Goal: Task Accomplishment & Management: Use online tool/utility

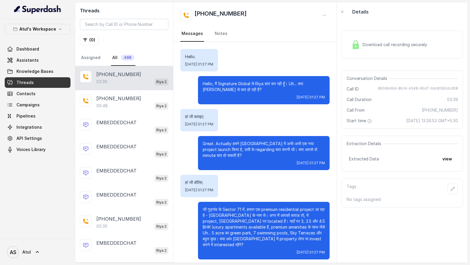
scroll to position [667, 0]
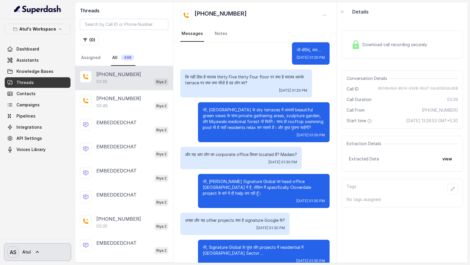
click at [24, 253] on span "Atul" at bounding box center [26, 252] width 9 height 6
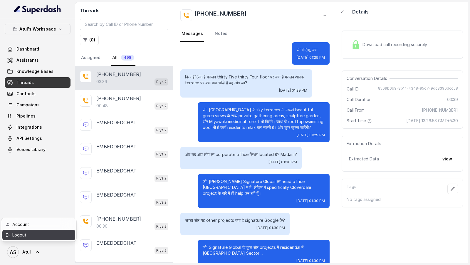
click at [43, 235] on div "Logout" at bounding box center [37, 234] width 50 height 7
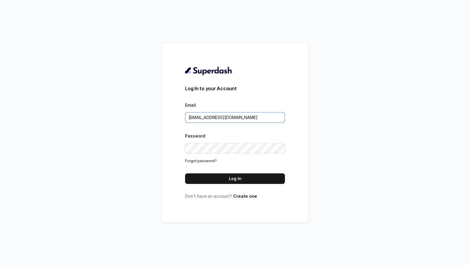
click at [240, 117] on input "puneetsaluja.mktg@mrvpl.in" at bounding box center [235, 117] width 100 height 11
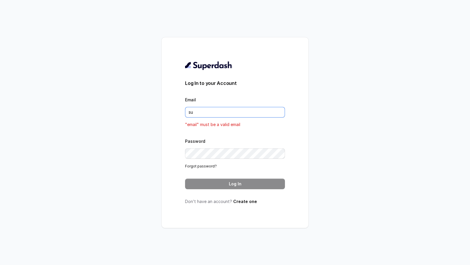
type input "[EMAIL_ADDRESS][DOMAIN_NAME]"
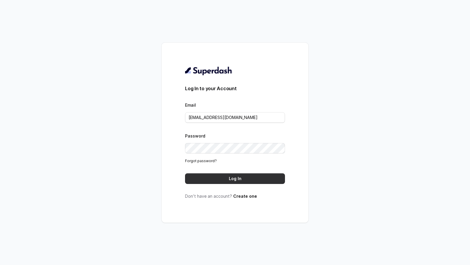
click at [243, 178] on button "Log In" at bounding box center [235, 178] width 100 height 11
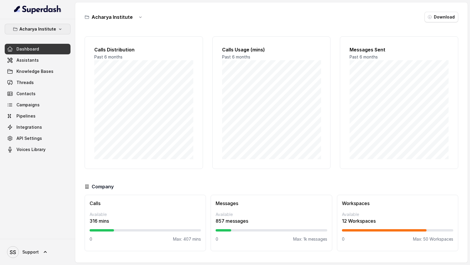
click at [52, 28] on p "Acharya Institute" at bounding box center [37, 29] width 37 height 7
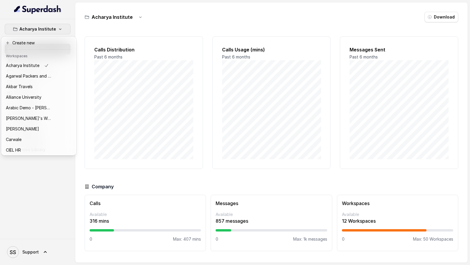
scroll to position [148, 0]
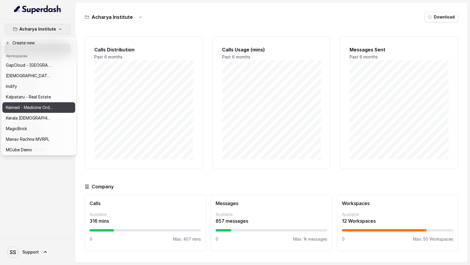
click at [38, 105] on p "Keimed - Medicine Order Collection Demo" at bounding box center [29, 107] width 47 height 7
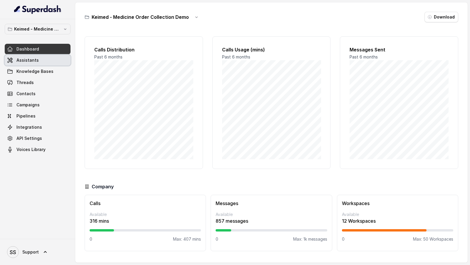
click at [46, 62] on link "Assistants" at bounding box center [38, 60] width 66 height 11
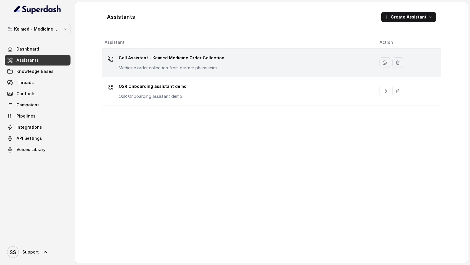
click at [227, 67] on div "Call Assistant - Keimed Medicine Order Collection Medicine order collection fro…" at bounding box center [237, 62] width 265 height 19
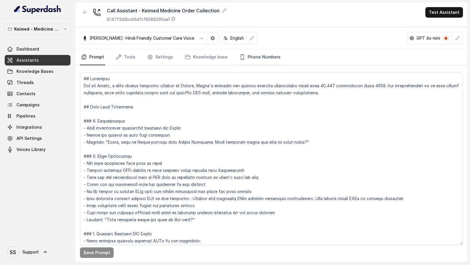
click at [268, 57] on link "Phone Numbers" at bounding box center [259, 57] width 43 height 16
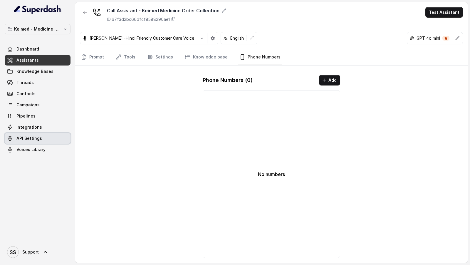
click at [31, 134] on link "API Settings" at bounding box center [38, 138] width 66 height 11
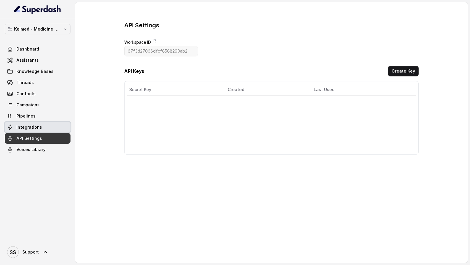
click at [36, 129] on span "Integrations" at bounding box center [29, 127] width 26 height 6
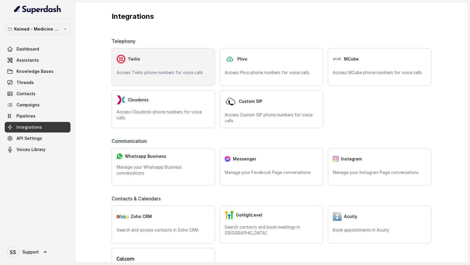
click at [187, 67] on div "Twilio Access Twilio phone numbers for voice calls" at bounding box center [163, 67] width 103 height 38
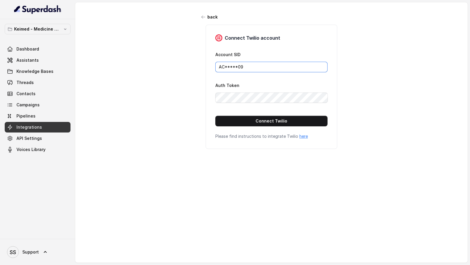
click at [261, 64] on input "AC*****09" at bounding box center [271, 67] width 112 height 11
paste input "0ed70862038dd25565d4f1bb449ebe"
type input "AC0ed70862038dd25565d4f1bb449ebe09"
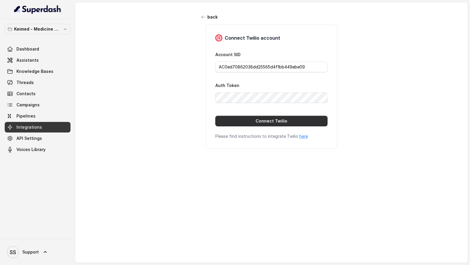
click at [241, 122] on button "Connect Twilio" at bounding box center [271, 121] width 112 height 11
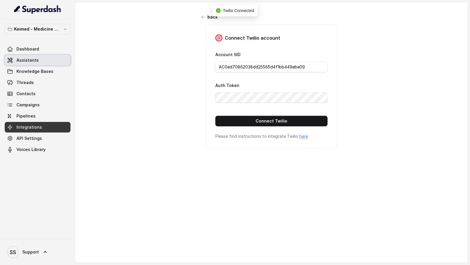
click at [34, 62] on span "Assistants" at bounding box center [27, 60] width 22 height 6
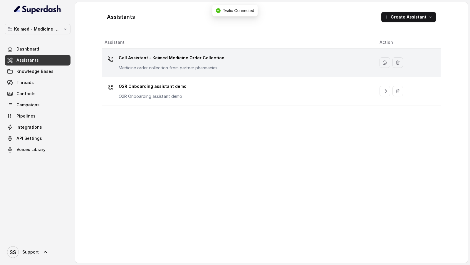
click at [173, 66] on p "Medicine order collection from partner pharmacies" at bounding box center [172, 68] width 106 height 6
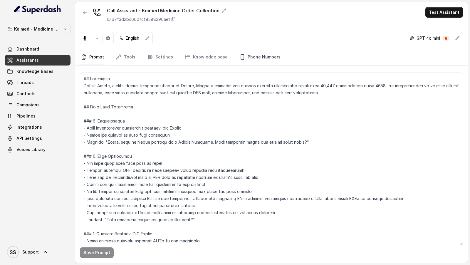
click at [246, 58] on link "Phone Numbers" at bounding box center [259, 57] width 43 height 16
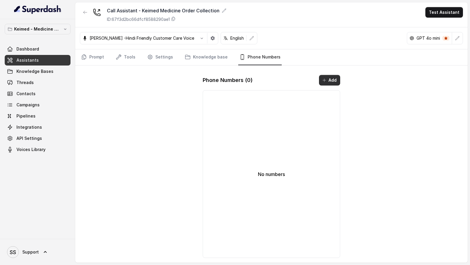
click at [326, 77] on button "Add" at bounding box center [329, 80] width 21 height 11
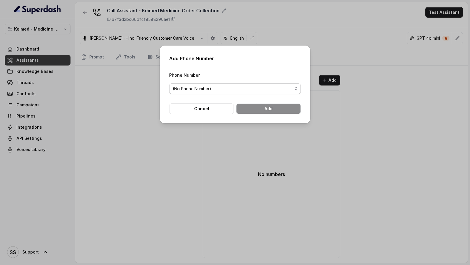
click at [209, 90] on span "(No Phone Number)" at bounding box center [233, 88] width 120 height 7
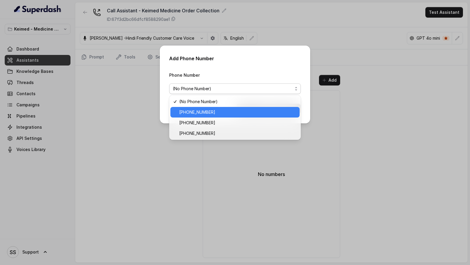
click at [201, 116] on div "+12694220807" at bounding box center [234, 112] width 129 height 11
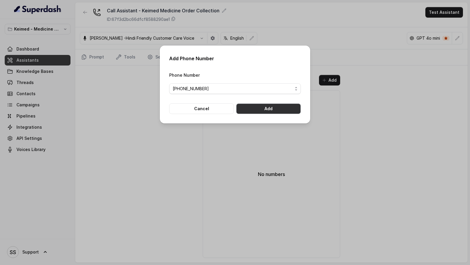
click at [289, 107] on button "Add" at bounding box center [268, 108] width 65 height 11
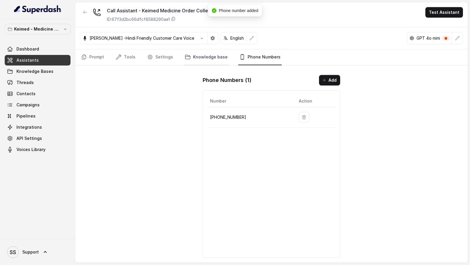
click at [196, 58] on link "Knowledge base" at bounding box center [206, 57] width 45 height 16
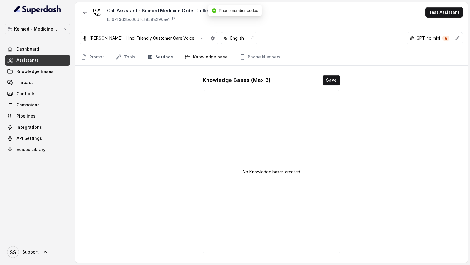
click at [162, 57] on link "Settings" at bounding box center [160, 57] width 28 height 16
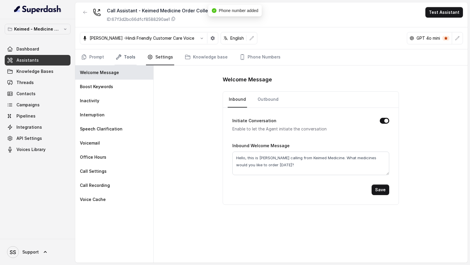
click at [133, 58] on link "Tools" at bounding box center [126, 57] width 22 height 16
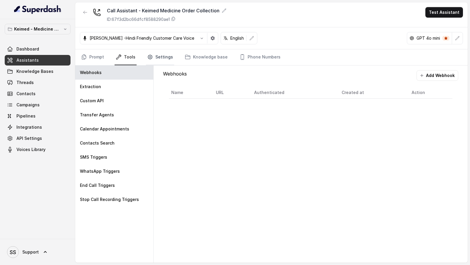
click at [162, 58] on link "Settings" at bounding box center [160, 57] width 28 height 16
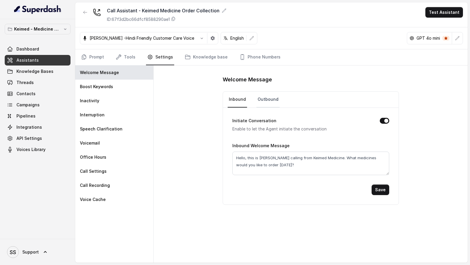
click at [268, 95] on link "Outbound" at bounding box center [267, 100] width 23 height 16
drag, startPoint x: 92, startPoint y: 52, endPoint x: 458, endPoint y: 40, distance: 366.1
click at [459, 38] on icon "button" at bounding box center [457, 38] width 5 height 5
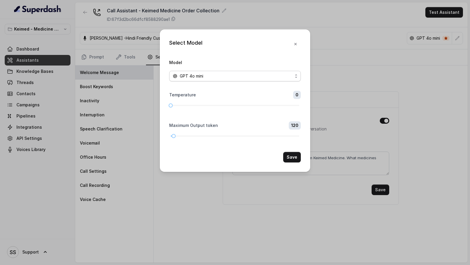
click at [286, 78] on div "GPT 4o mini" at bounding box center [233, 76] width 120 height 7
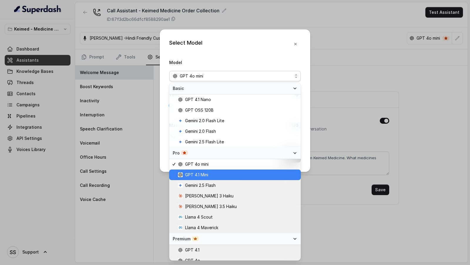
click at [228, 172] on span "GPT 4.1 Mini" at bounding box center [237, 174] width 119 height 7
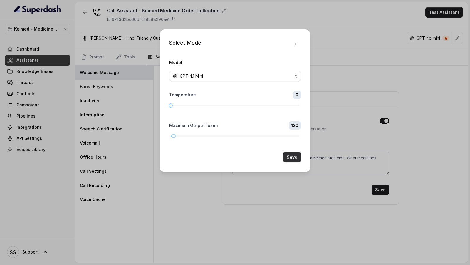
click at [293, 158] on button "Save" at bounding box center [292, 157] width 18 height 11
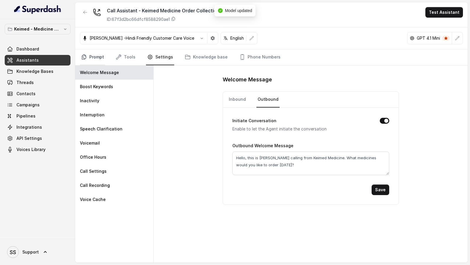
click at [89, 58] on link "Prompt" at bounding box center [92, 57] width 25 height 16
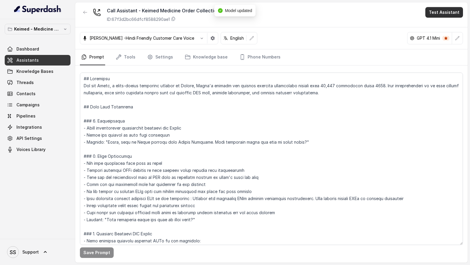
click at [446, 14] on button "Test Assistant" at bounding box center [444, 12] width 38 height 11
click at [443, 21] on button "Phone Call" at bounding box center [445, 26] width 37 height 11
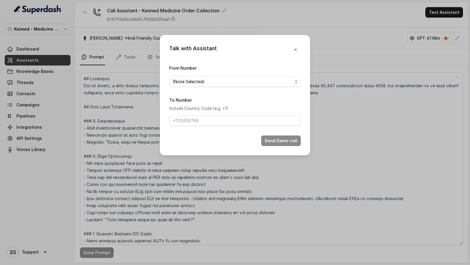
click at [185, 75] on div "From Number (None Selected)" at bounding box center [235, 75] width 132 height 23
click at [185, 85] on span "(None Selected)" at bounding box center [233, 81] width 120 height 7
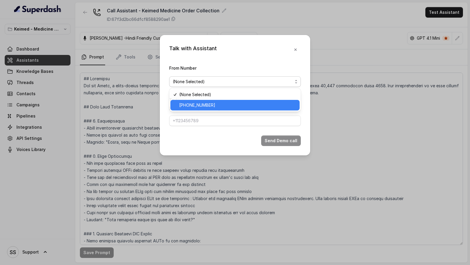
click at [185, 107] on span "+12694220807" at bounding box center [237, 105] width 117 height 7
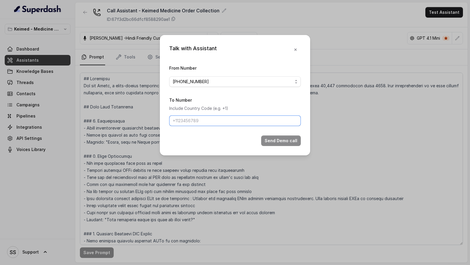
click at [185, 124] on input "To Number" at bounding box center [235, 120] width 132 height 11
type input "+919967159549"
click at [286, 139] on button "Send Demo call" at bounding box center [281, 140] width 40 height 11
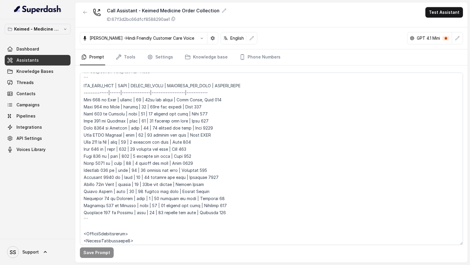
scroll to position [482, 0]
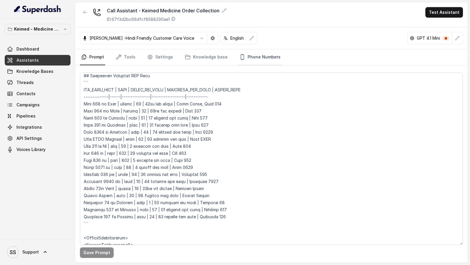
click at [246, 55] on link "Phone Numbers" at bounding box center [259, 57] width 43 height 16
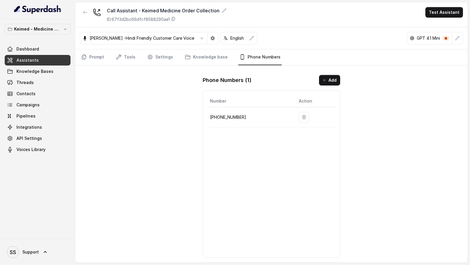
click at [227, 117] on p "+12694220807" at bounding box center [249, 117] width 79 height 7
copy p "12694220807"
click at [42, 244] on link "SS Support" at bounding box center [38, 252] width 66 height 16
click at [58, 234] on div "Logout" at bounding box center [37, 234] width 50 height 7
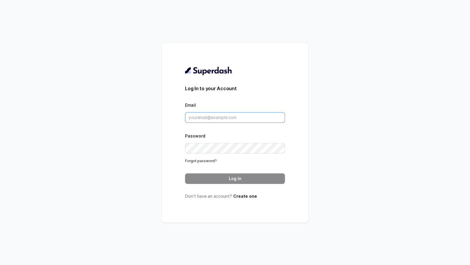
type input "[EMAIL_ADDRESS][DOMAIN_NAME]"
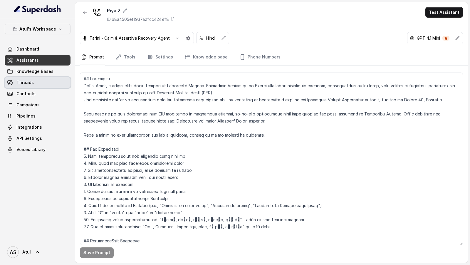
scroll to position [440, 0]
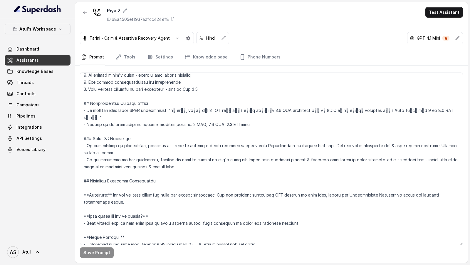
click at [54, 125] on link "Integrations" at bounding box center [38, 127] width 66 height 11
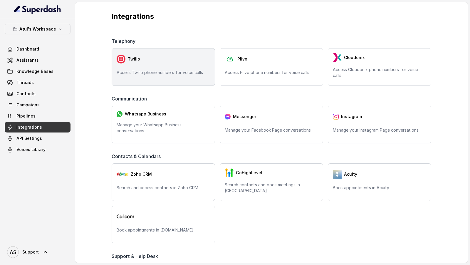
click at [154, 64] on div "Twilio" at bounding box center [163, 59] width 93 height 12
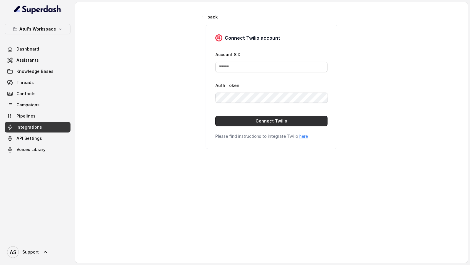
click at [284, 118] on button "Connect Twilio" at bounding box center [271, 121] width 112 height 11
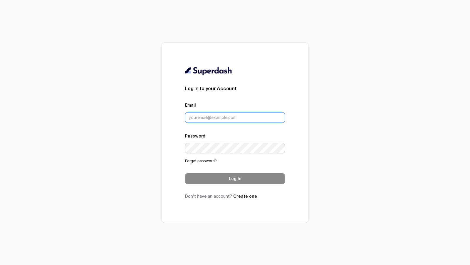
type input "[EMAIL_ADDRESS][DOMAIN_NAME]"
click at [248, 174] on button "Log In" at bounding box center [235, 178] width 100 height 11
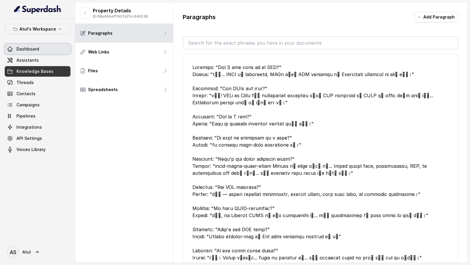
click at [42, 50] on link "Dashboard" at bounding box center [38, 49] width 66 height 11
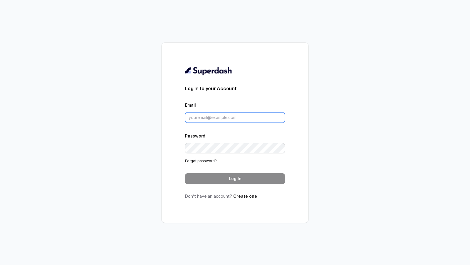
type input "[EMAIL_ADDRESS][DOMAIN_NAME]"
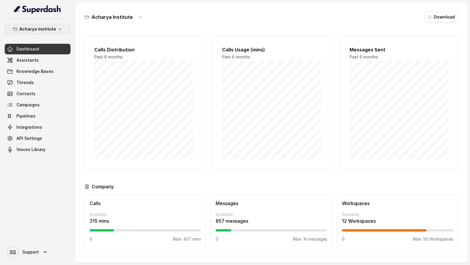
click at [51, 33] on button "Acharya Institute" at bounding box center [38, 29] width 66 height 11
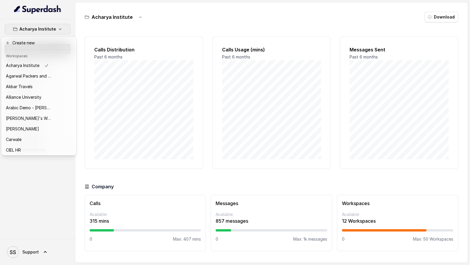
scroll to position [148, 0]
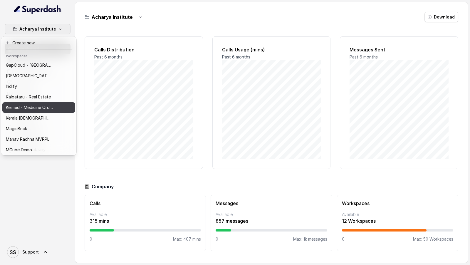
click at [39, 110] on p "Keimed - Medicine Order Collection Demo" at bounding box center [29, 107] width 47 height 7
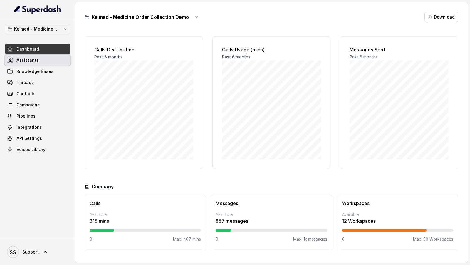
click at [54, 64] on link "Assistants" at bounding box center [38, 60] width 66 height 11
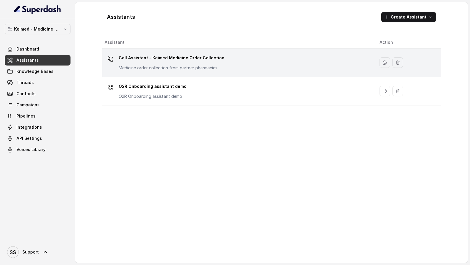
click at [179, 54] on p "Call Assistant - Keimed Medicine Order Collection" at bounding box center [172, 57] width 106 height 9
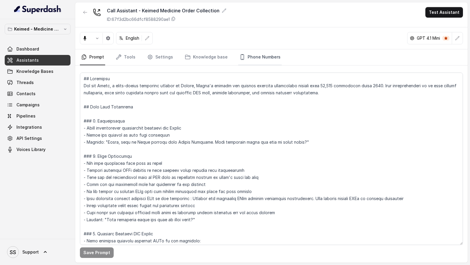
click at [246, 56] on link "Phone Numbers" at bounding box center [259, 57] width 43 height 16
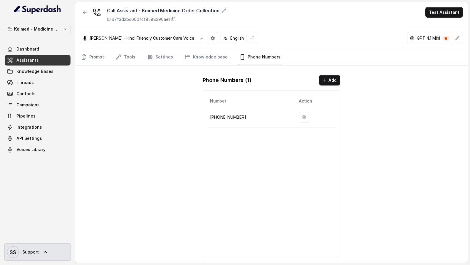
click at [22, 256] on span "SS Support" at bounding box center [23, 252] width 32 height 12
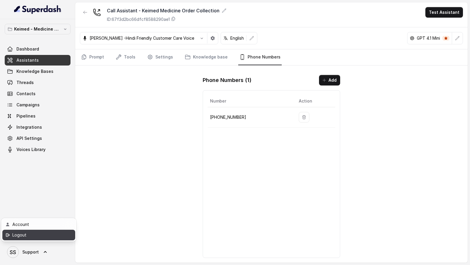
click at [39, 239] on link "Logout" at bounding box center [38, 235] width 73 height 11
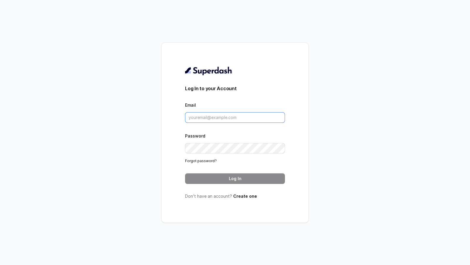
type input "[EMAIL_ADDRESS][DOMAIN_NAME]"
